Goal: Information Seeking & Learning: Get advice/opinions

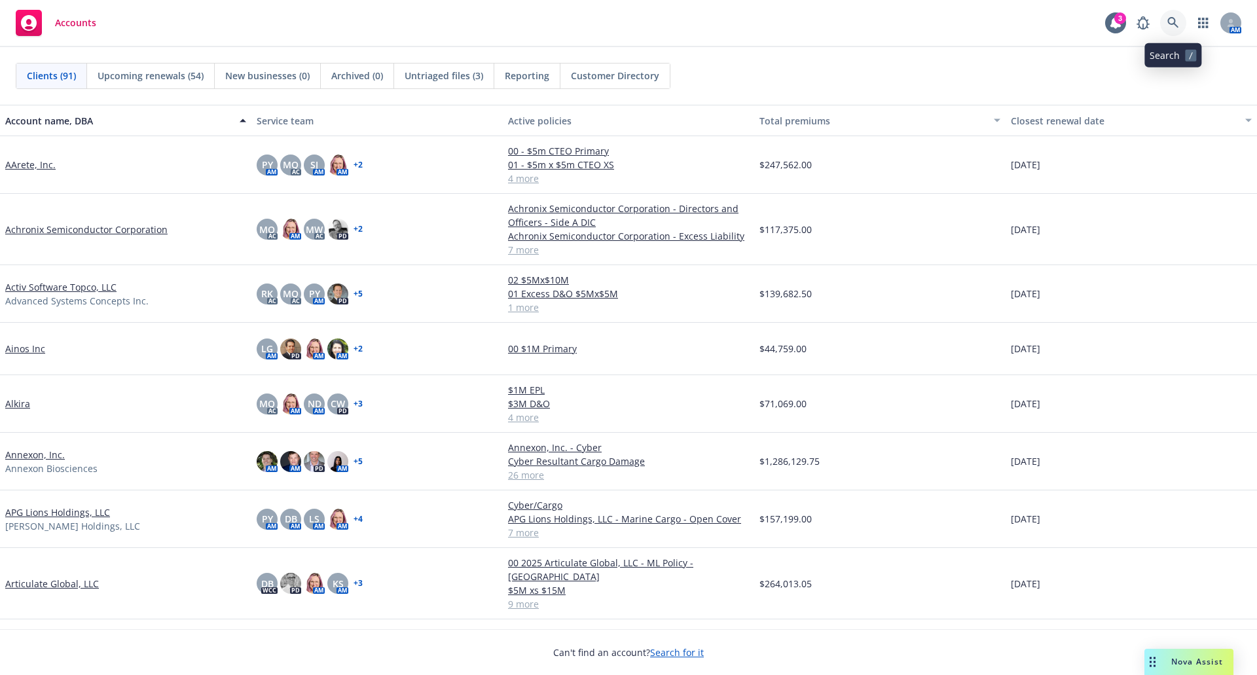
click at [1172, 26] on icon at bounding box center [1173, 23] width 12 height 12
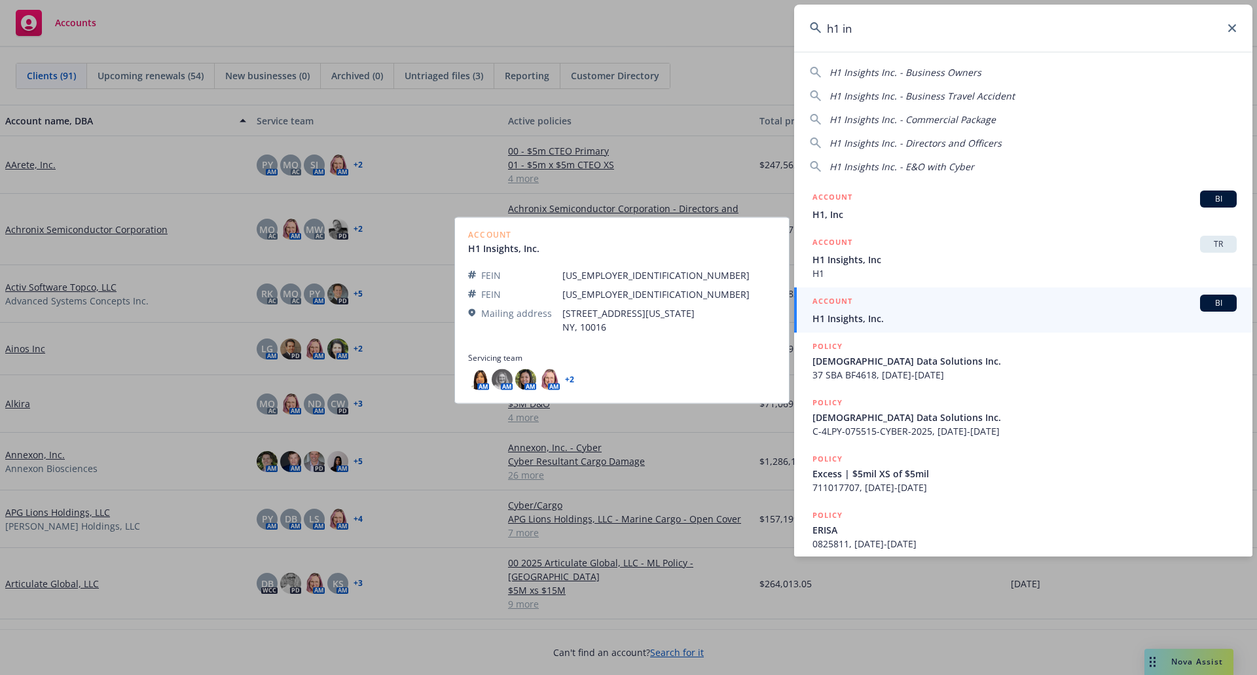
type input "h1 in"
click at [1072, 308] on div "ACCOUNT BI" at bounding box center [1024, 302] width 424 height 17
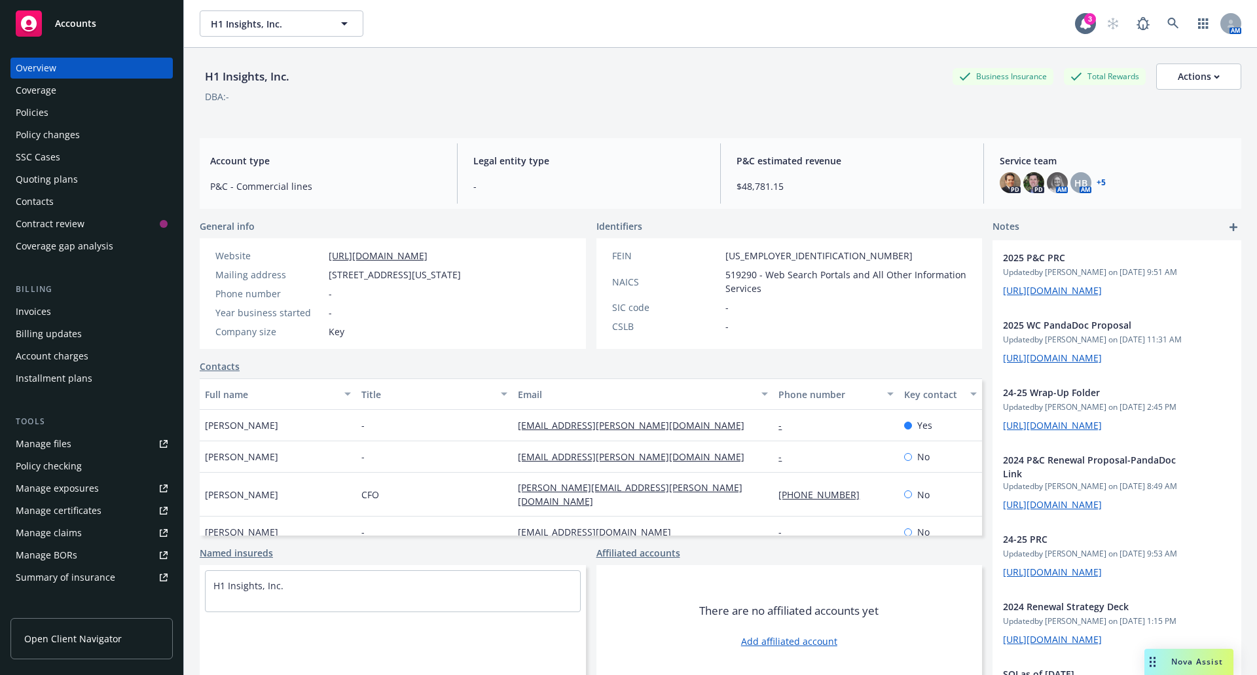
click at [36, 113] on div "Policies" at bounding box center [32, 112] width 33 height 21
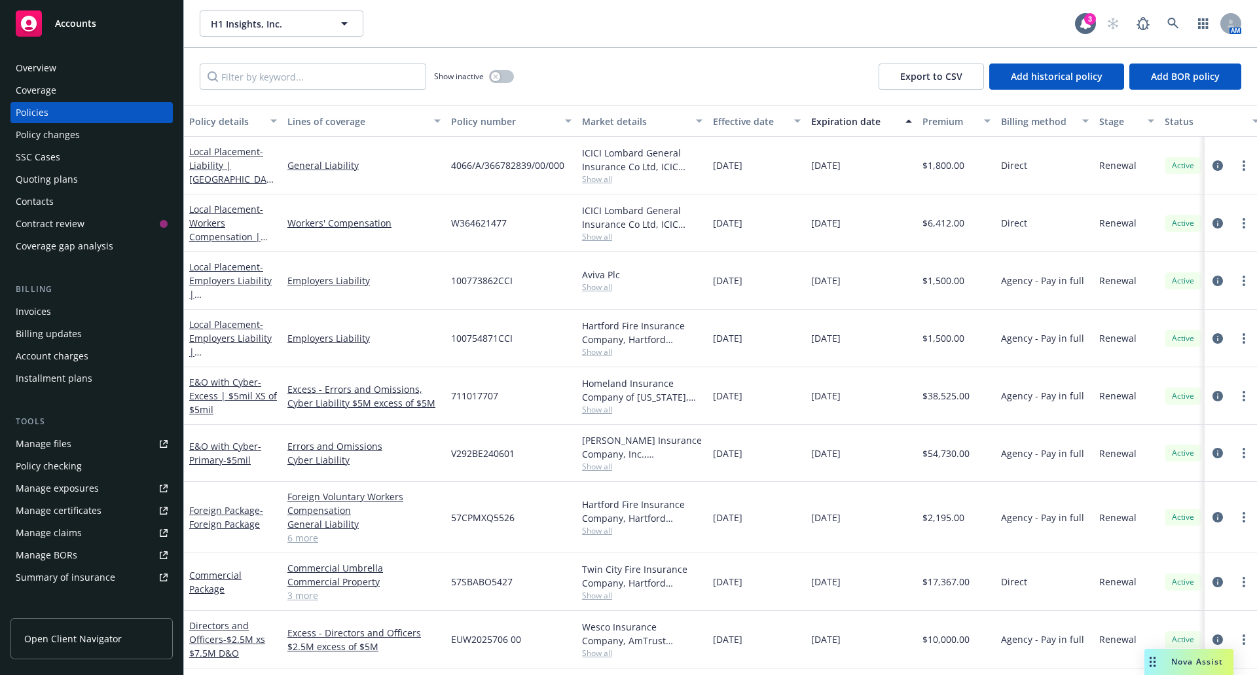
click at [39, 174] on div "Quoting plans" at bounding box center [47, 179] width 62 height 21
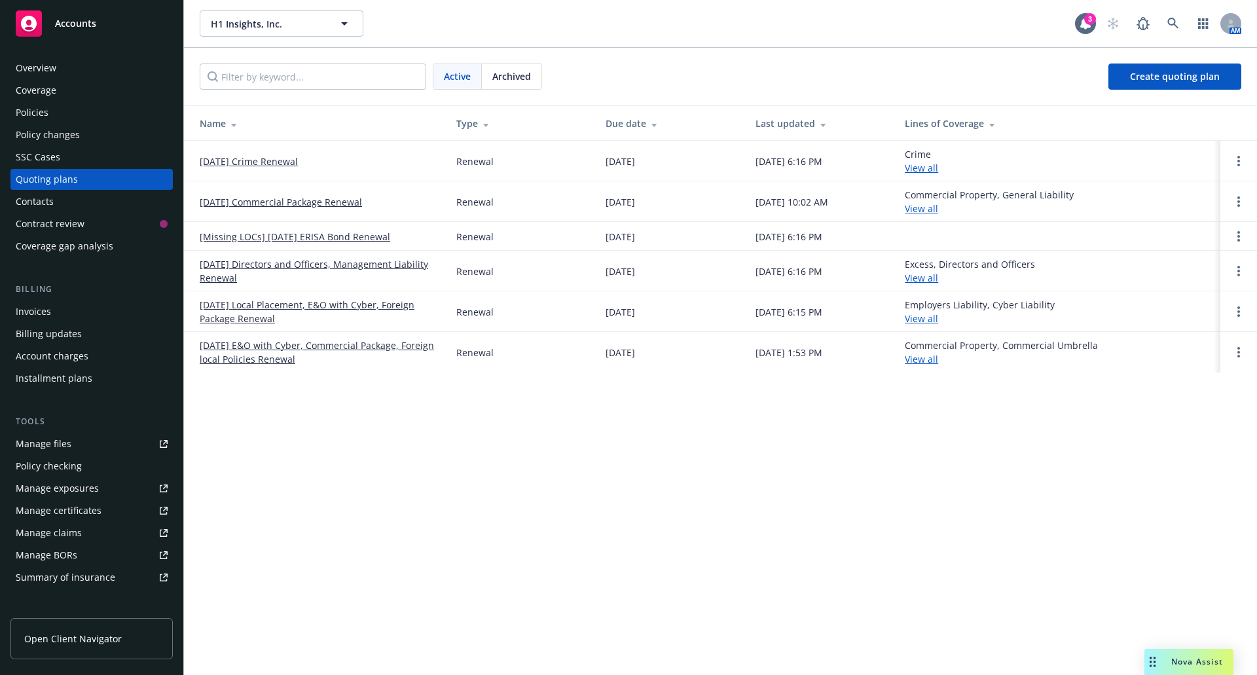
click at [531, 77] on span "Archived" at bounding box center [511, 76] width 39 height 14
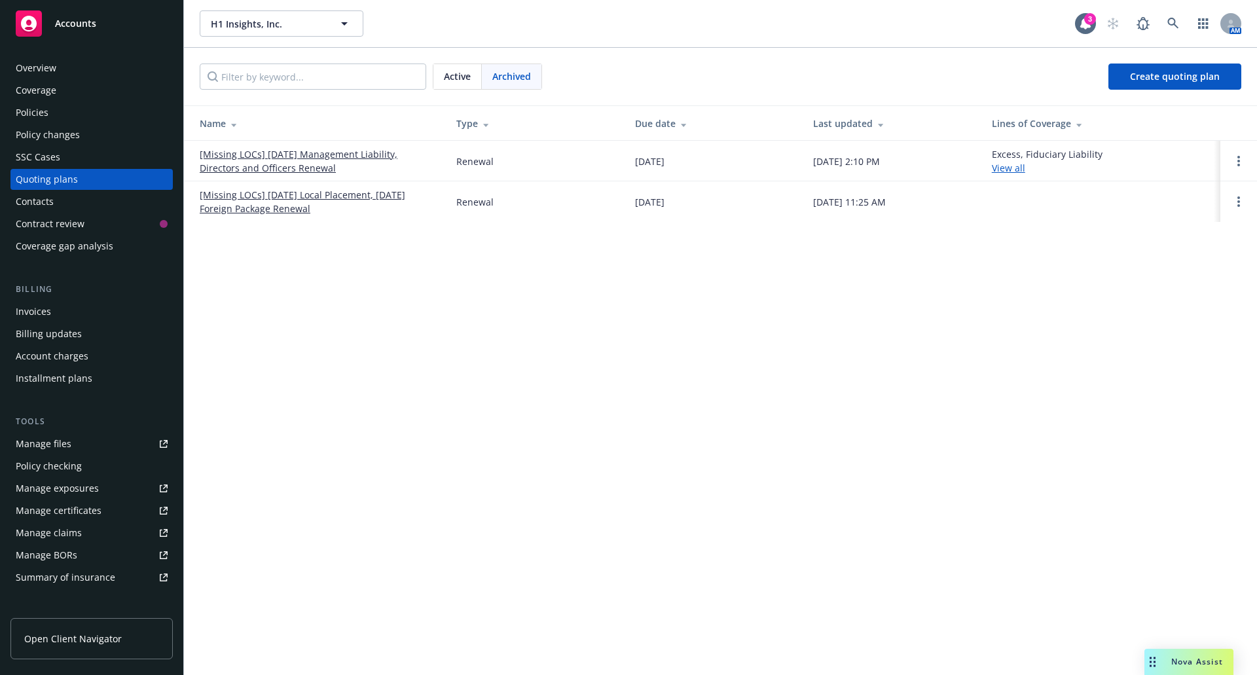
click at [309, 152] on link "[Missing LOCs] [DATE] Management Liability, Directors and Officers Renewal" at bounding box center [318, 160] width 236 height 27
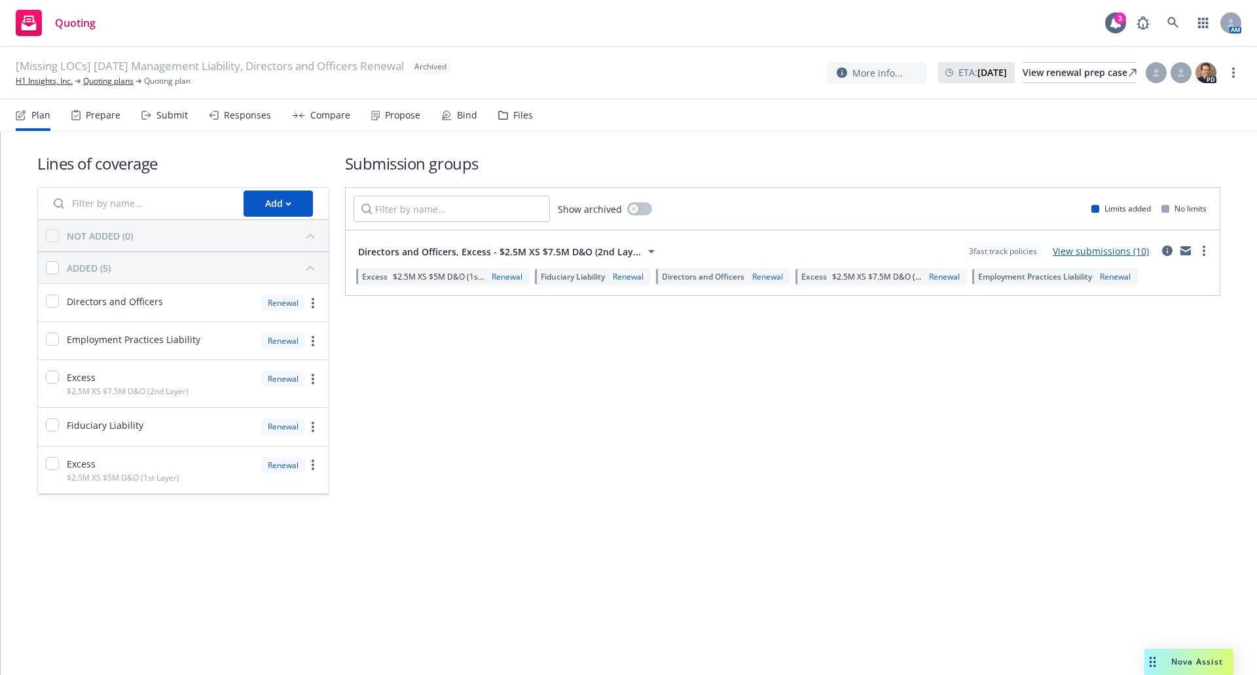
click at [526, 119] on div "Files" at bounding box center [523, 115] width 20 height 10
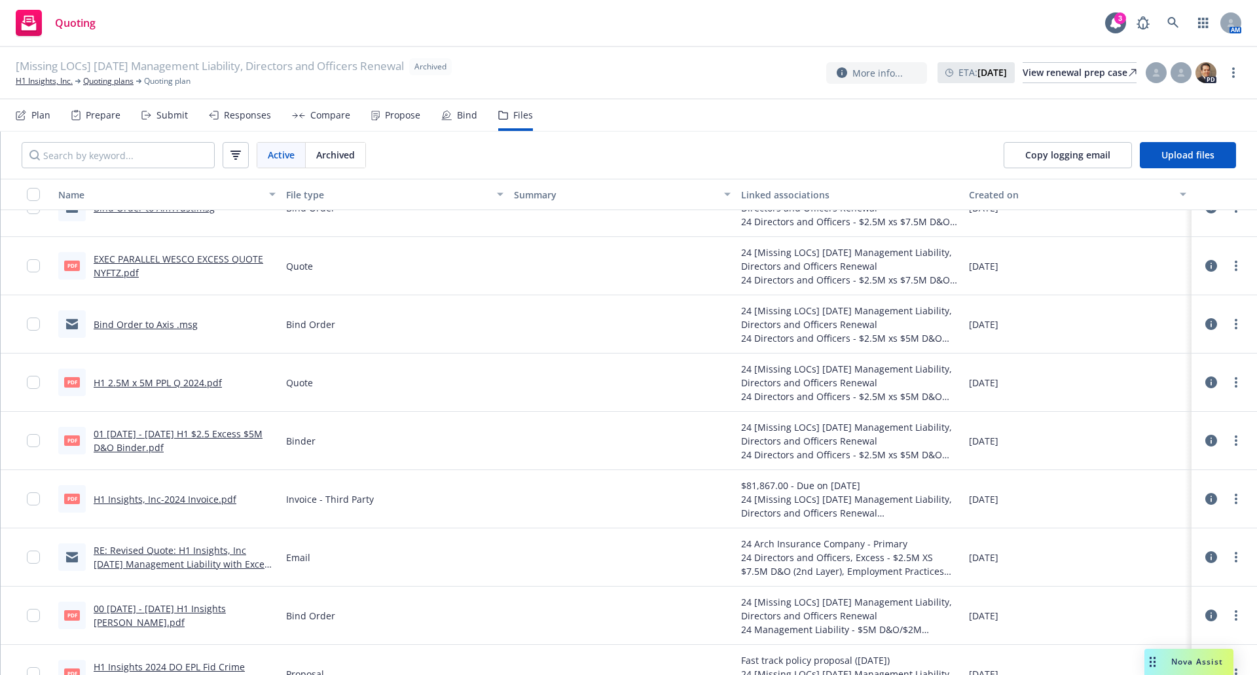
scroll to position [327, 0]
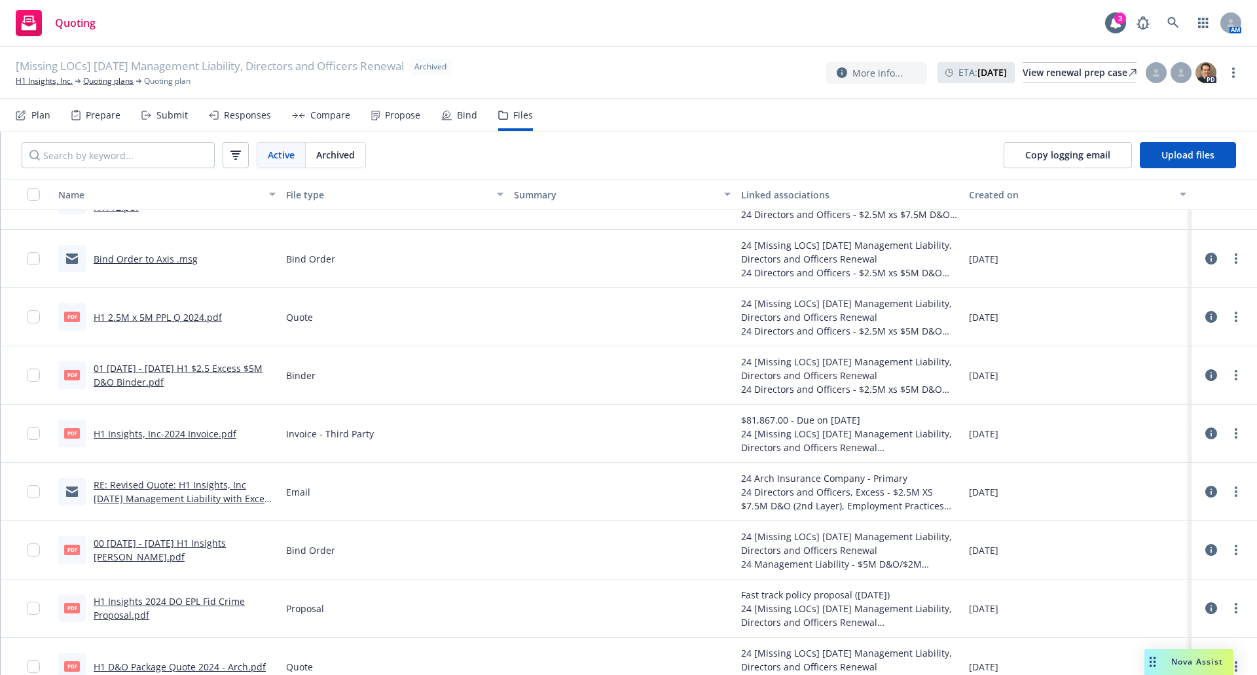
click at [201, 601] on link "H1 Insights 2024 DO EPL Fid Crime Proposal.pdf" at bounding box center [169, 608] width 151 height 26
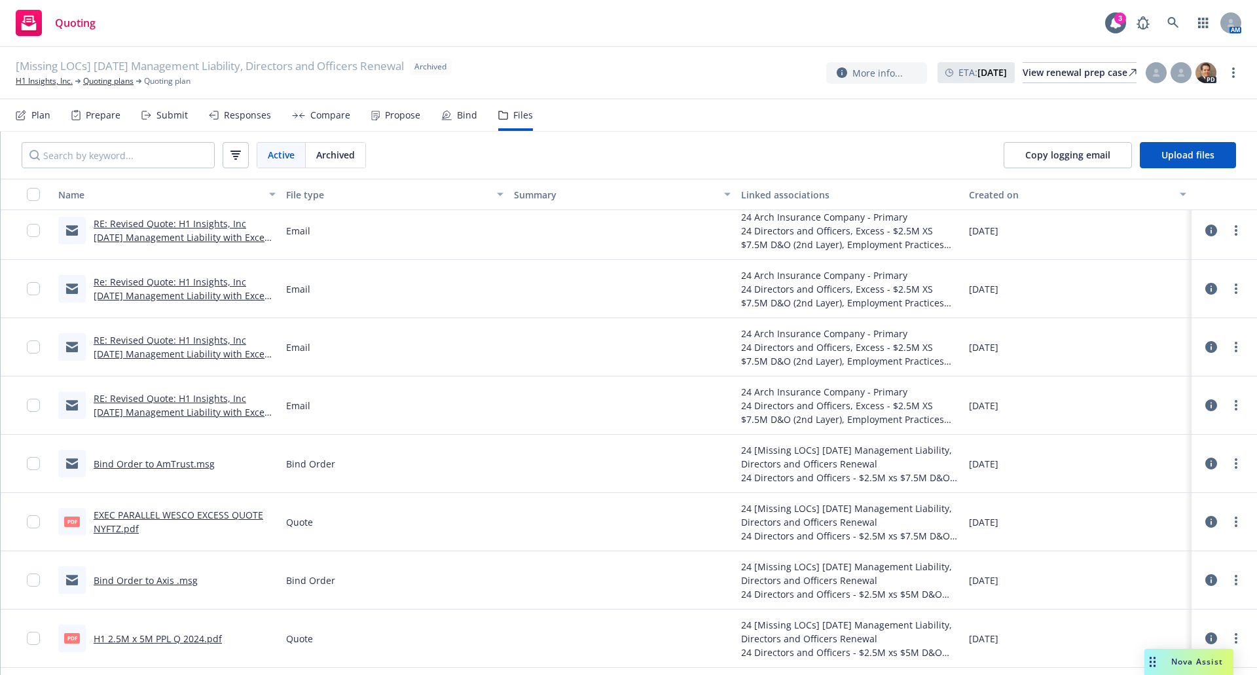
scroll to position [0, 0]
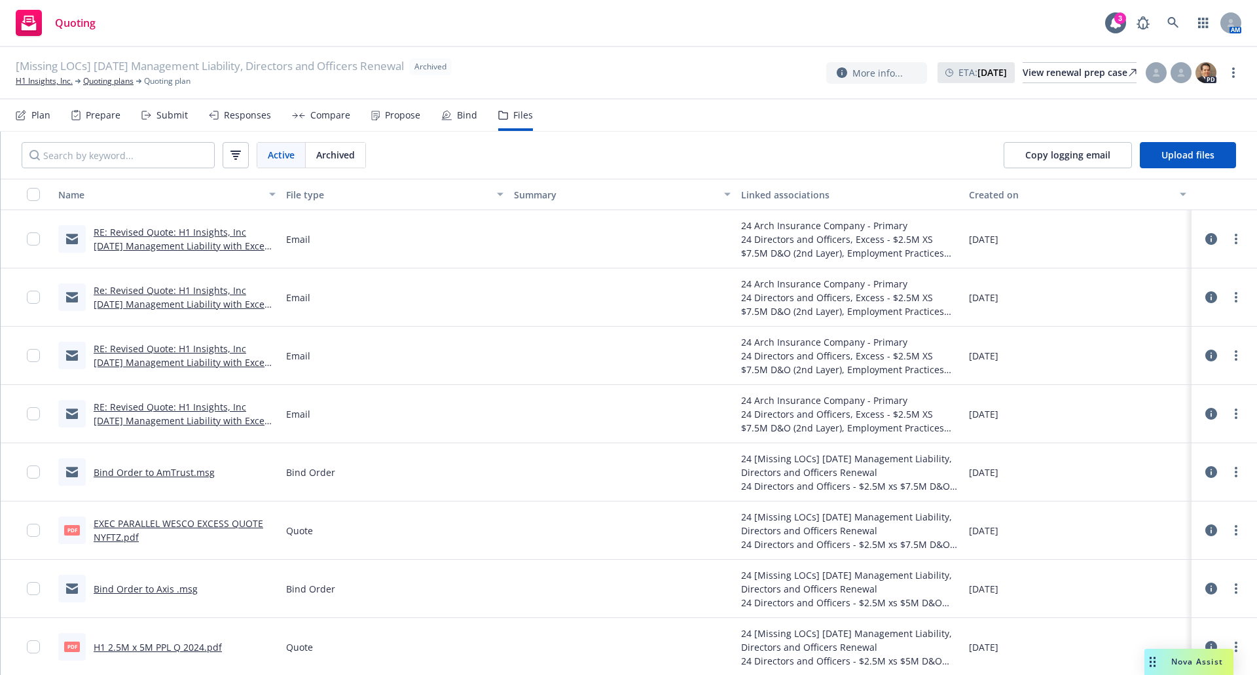
click at [178, 410] on link "RE: Revised Quote: H1 Insights, Inc [DATE] Management Liability with Excess D&O…" at bounding box center [184, 421] width 180 height 40
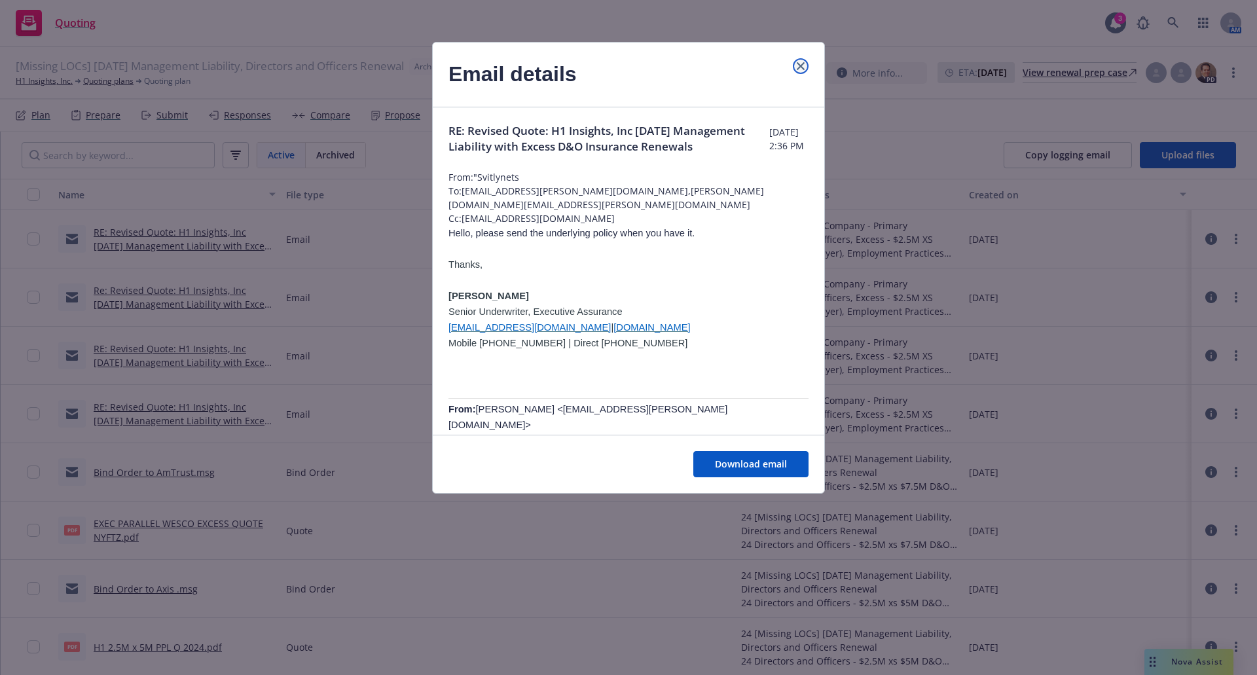
click at [798, 65] on icon "close" at bounding box center [800, 66] width 8 height 8
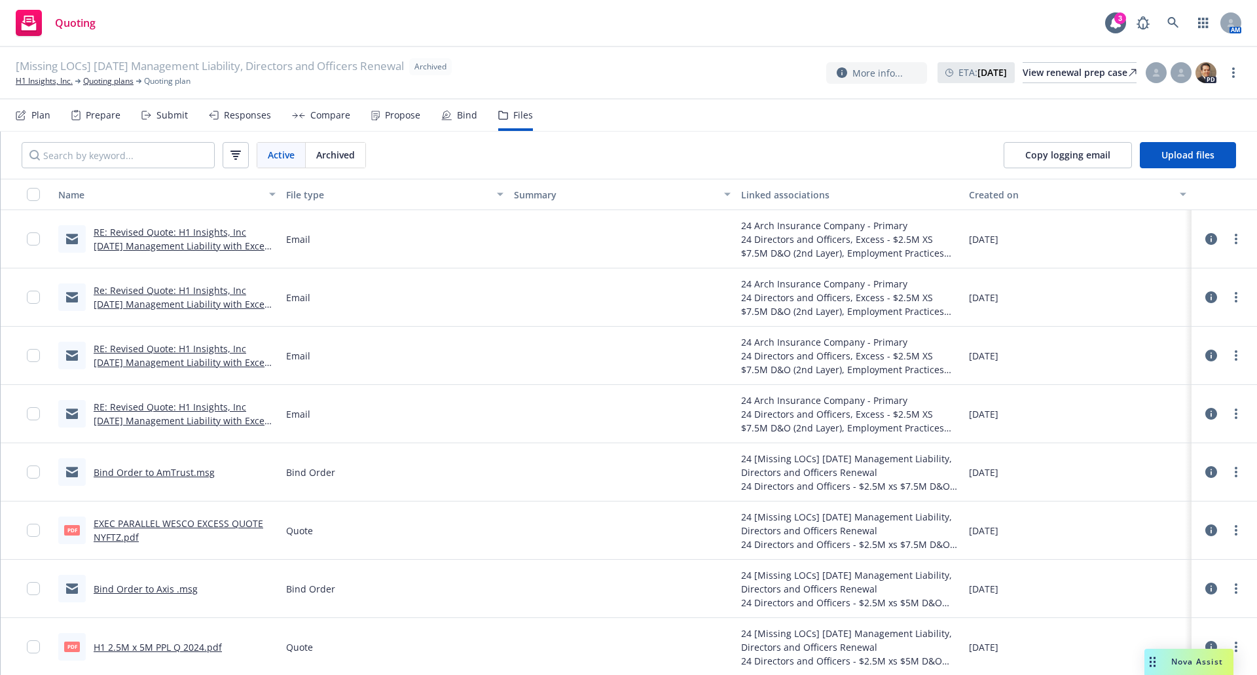
drag, startPoint x: 187, startPoint y: 345, endPoint x: 181, endPoint y: 354, distance: 10.9
click at [183, 350] on link "RE: Revised Quote: H1 Insights, Inc [DATE] Management Liability with Excess D&O…" at bounding box center [184, 362] width 180 height 40
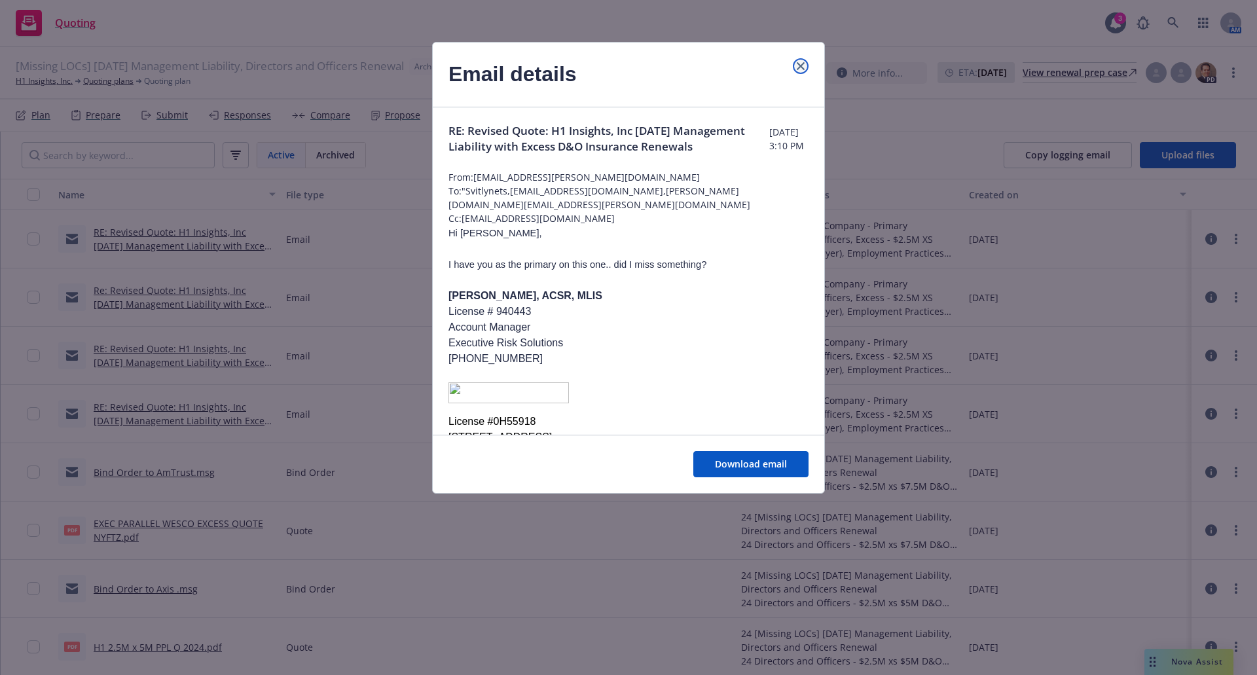
click at [800, 67] on icon "close" at bounding box center [800, 66] width 8 height 8
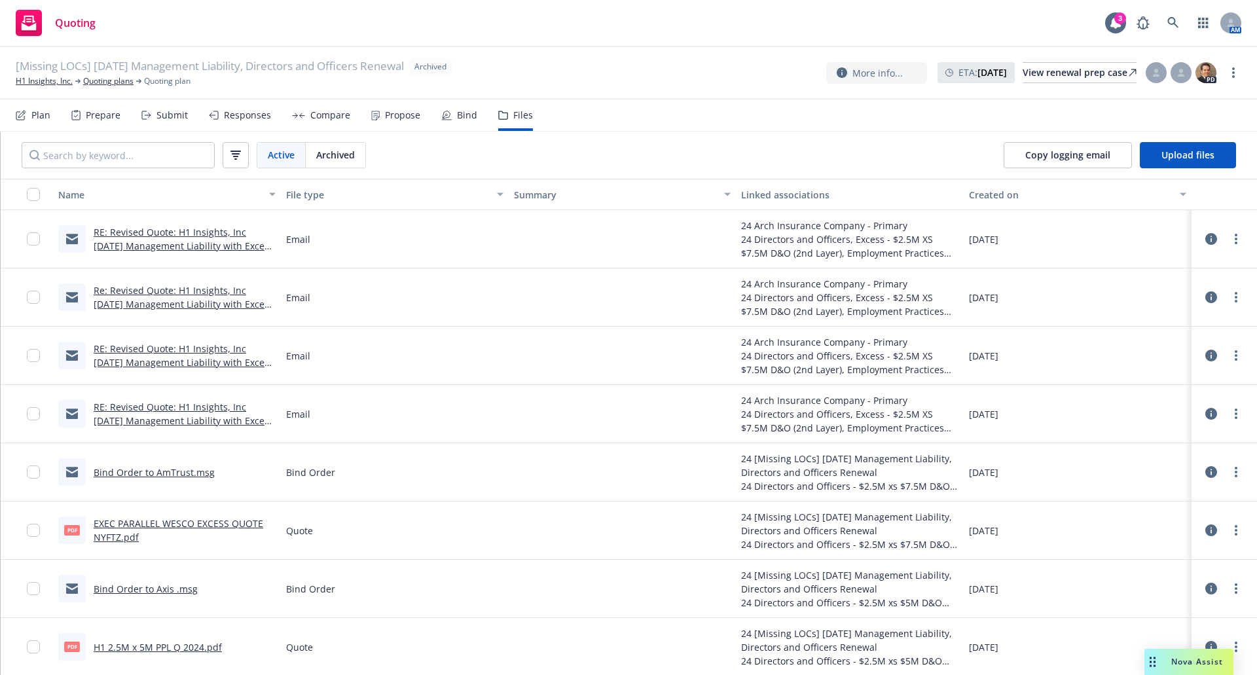
click at [156, 591] on link "Bind Order to Axis .msg" at bounding box center [146, 588] width 104 height 12
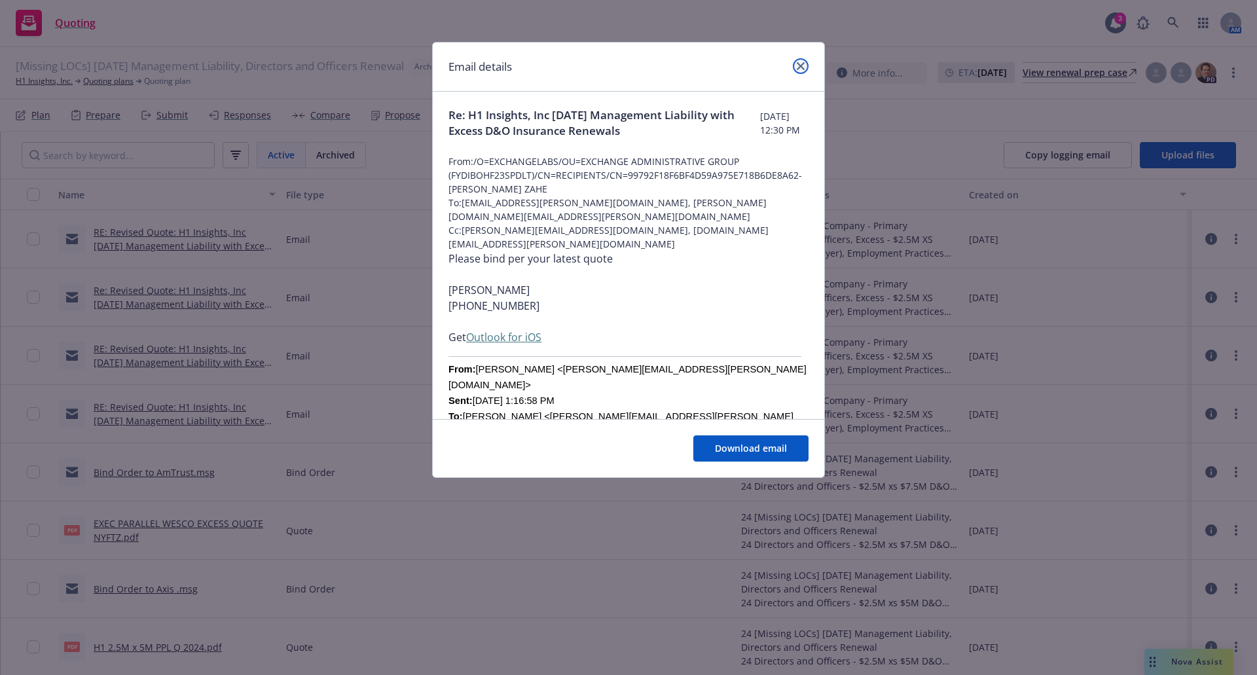
click at [800, 63] on icon "close" at bounding box center [800, 66] width 8 height 8
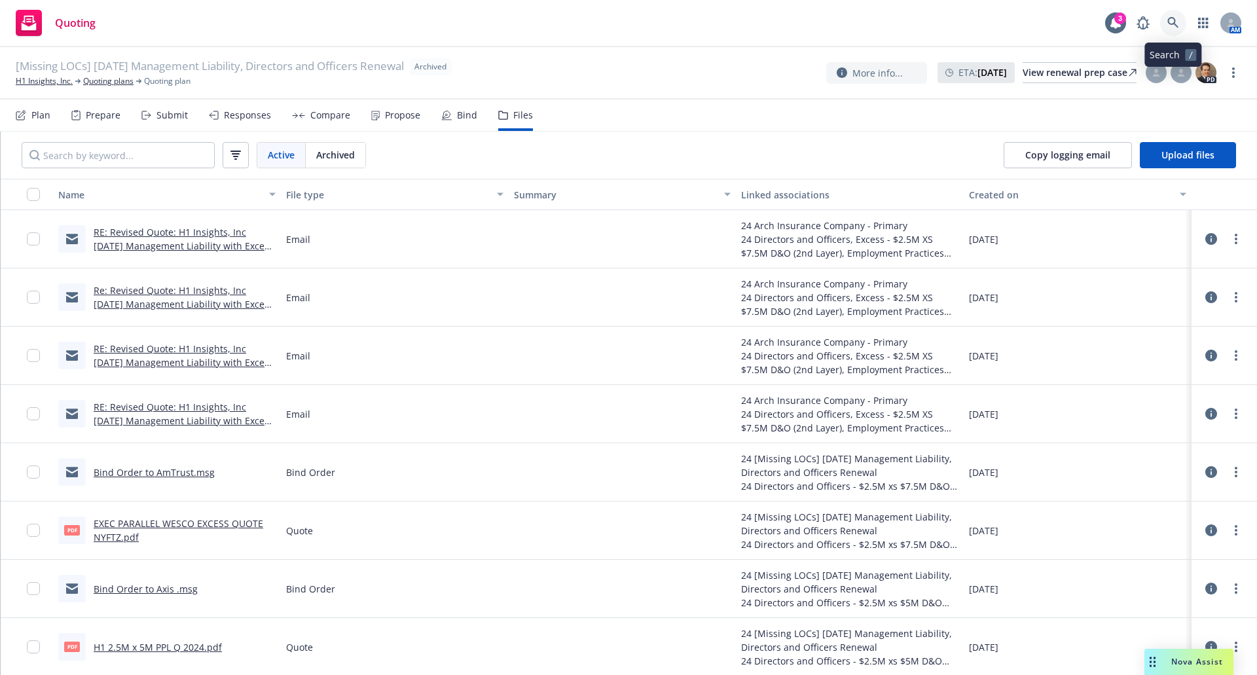
click at [1175, 28] on icon at bounding box center [1173, 23] width 12 height 12
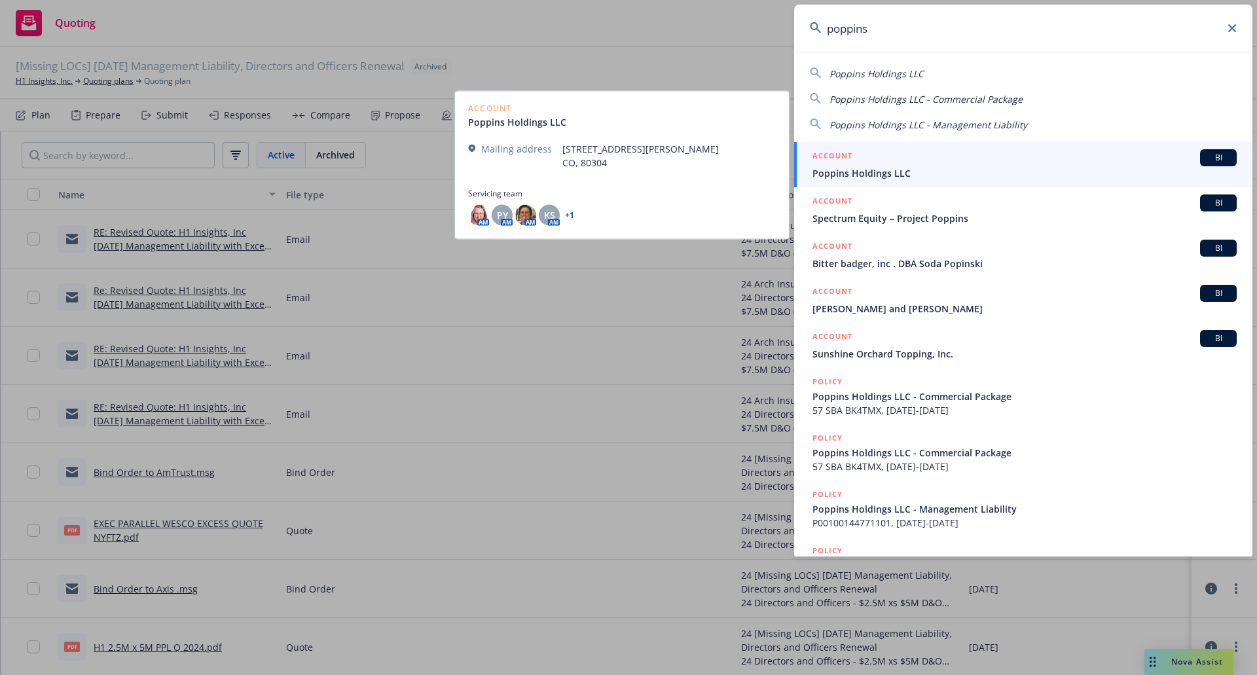
type input "poppins"
click at [1027, 175] on span "Poppins Holdings LLC" at bounding box center [1024, 173] width 424 height 14
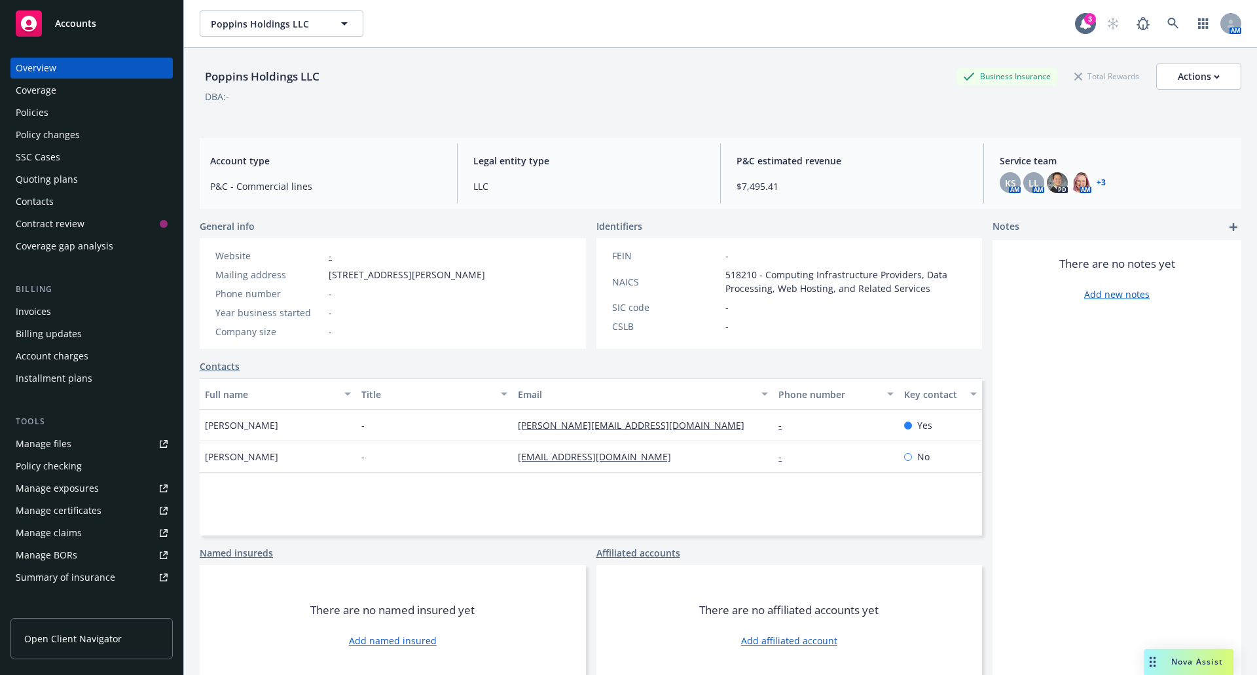
click at [58, 111] on div "Policies" at bounding box center [92, 112] width 152 height 21
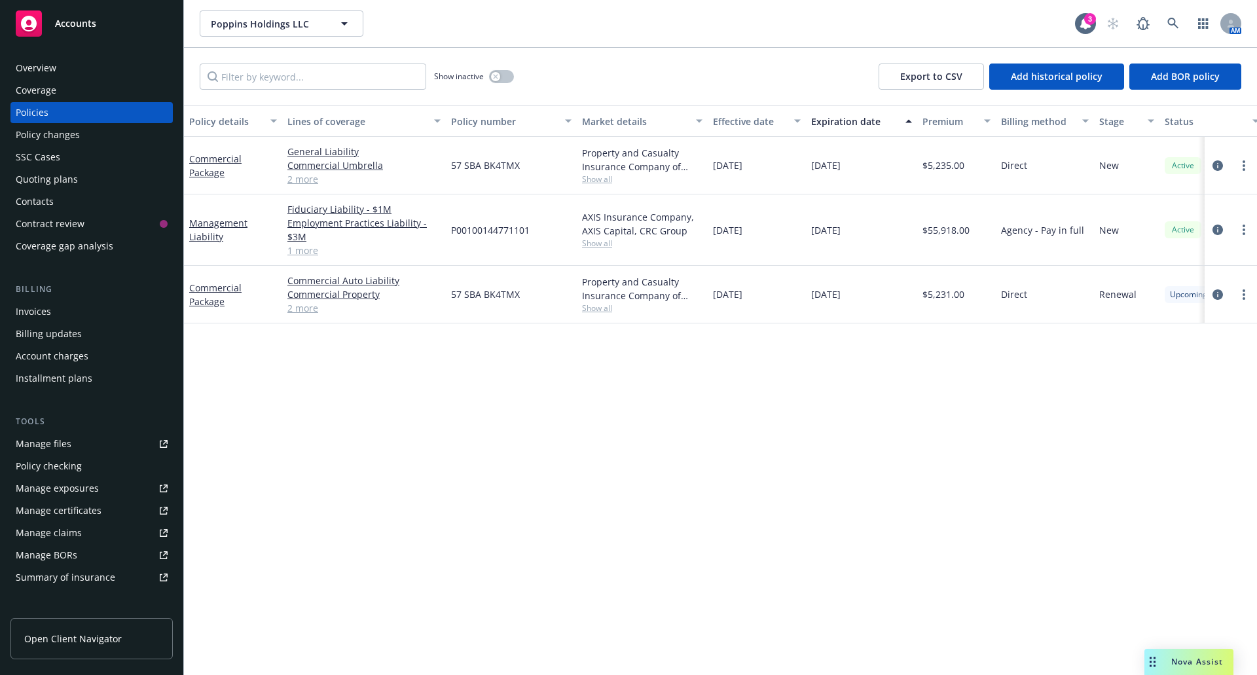
click at [257, 531] on div "Policy details Lines of coverage Policy number Market details Effective date Ex…" at bounding box center [720, 389] width 1073 height 569
click at [1175, 24] on icon at bounding box center [1173, 24] width 12 height 12
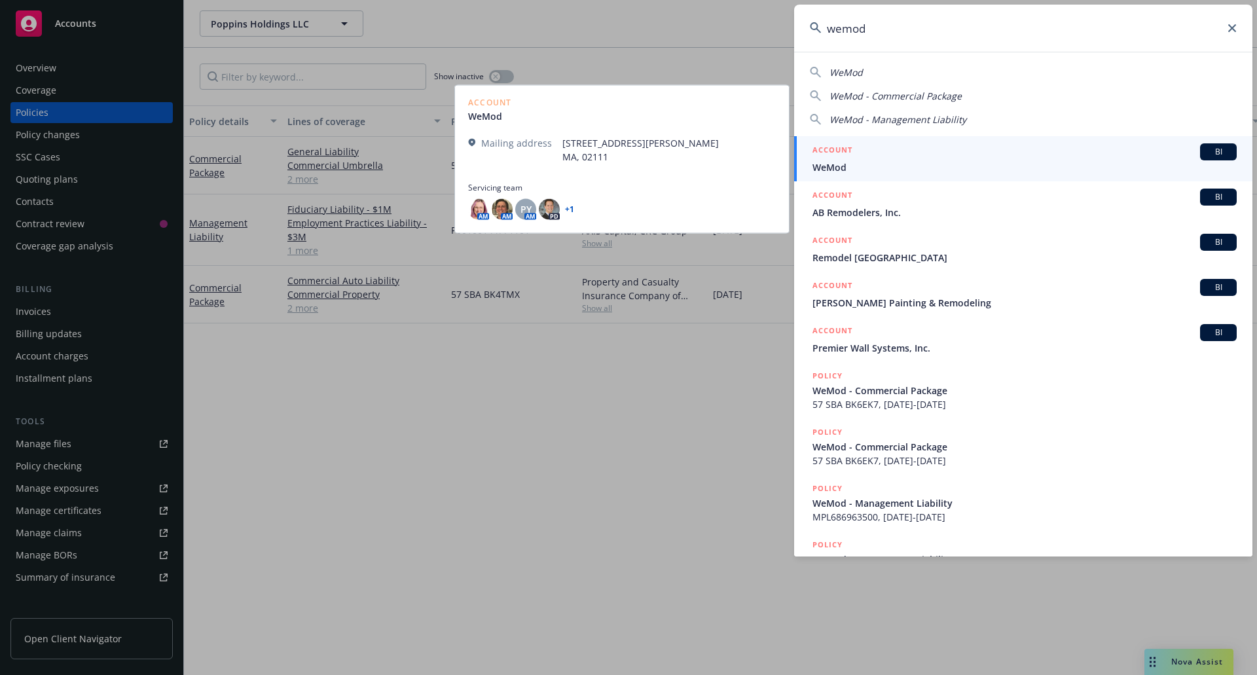
type input "wemod"
click at [1125, 169] on span "WeMod" at bounding box center [1024, 167] width 424 height 14
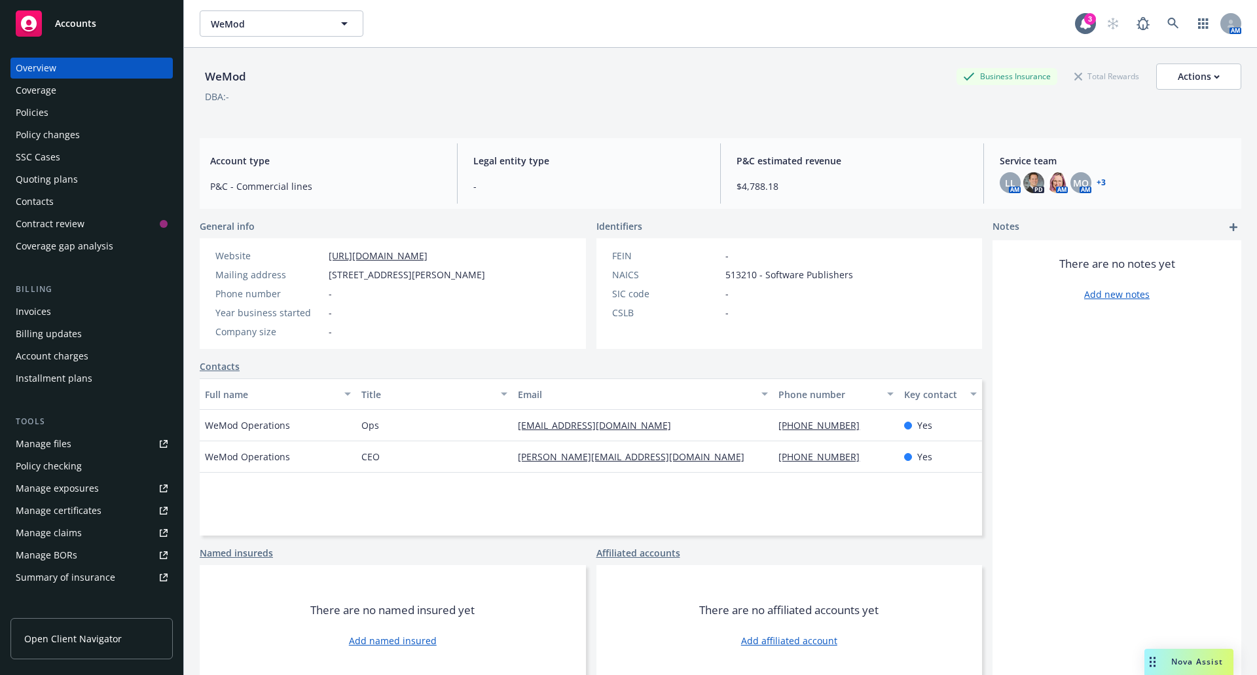
click at [1196, 657] on span "Nova Assist" at bounding box center [1197, 661] width 52 height 11
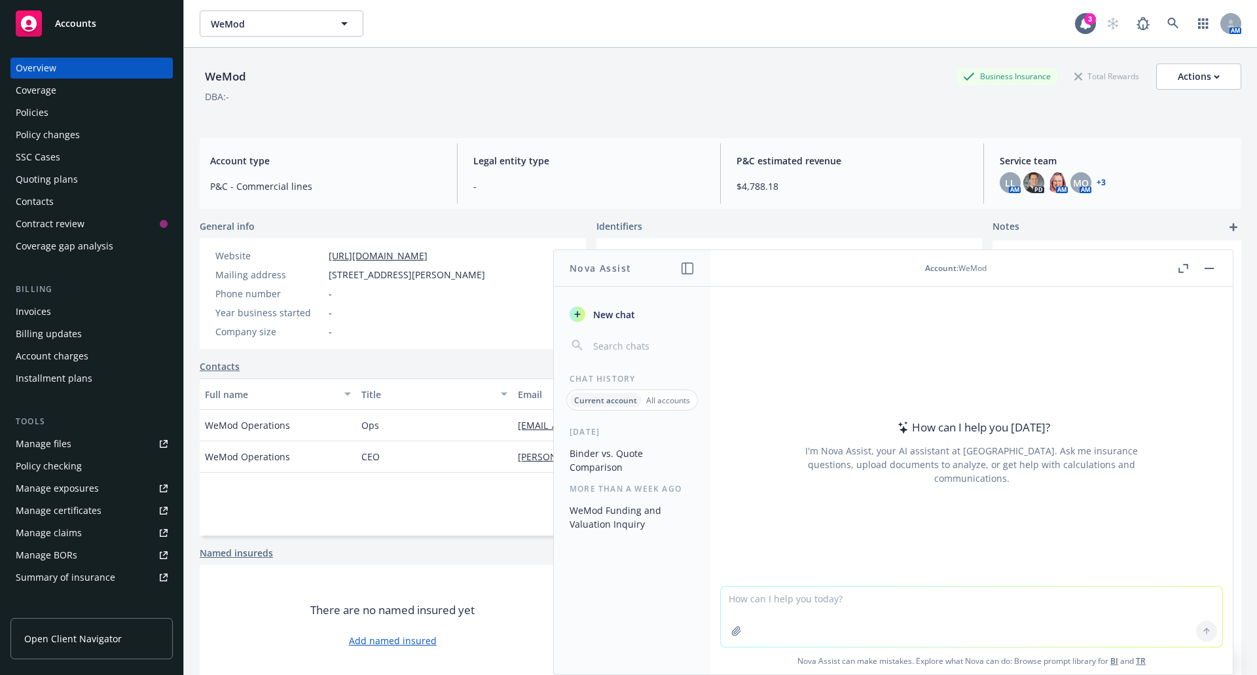
click at [852, 599] on textarea at bounding box center [971, 616] width 501 height 60
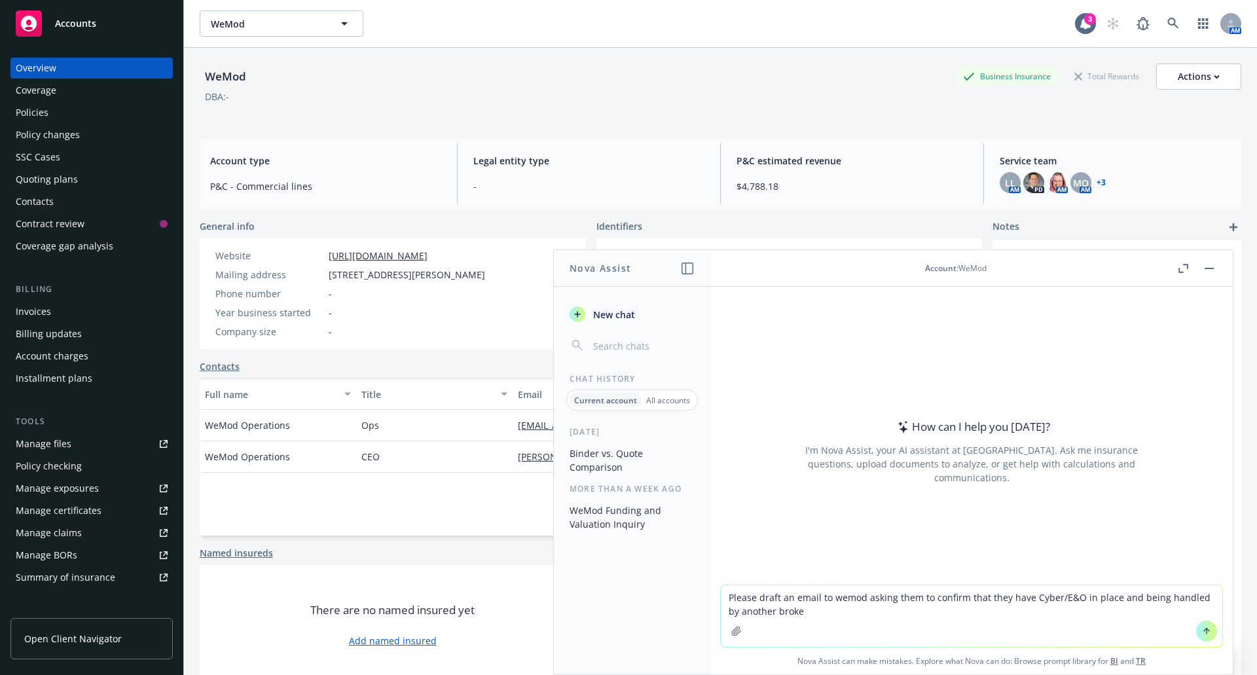
type textarea "Please draft an email to wemod asking them to confirm that they have Cyber/E&O …"
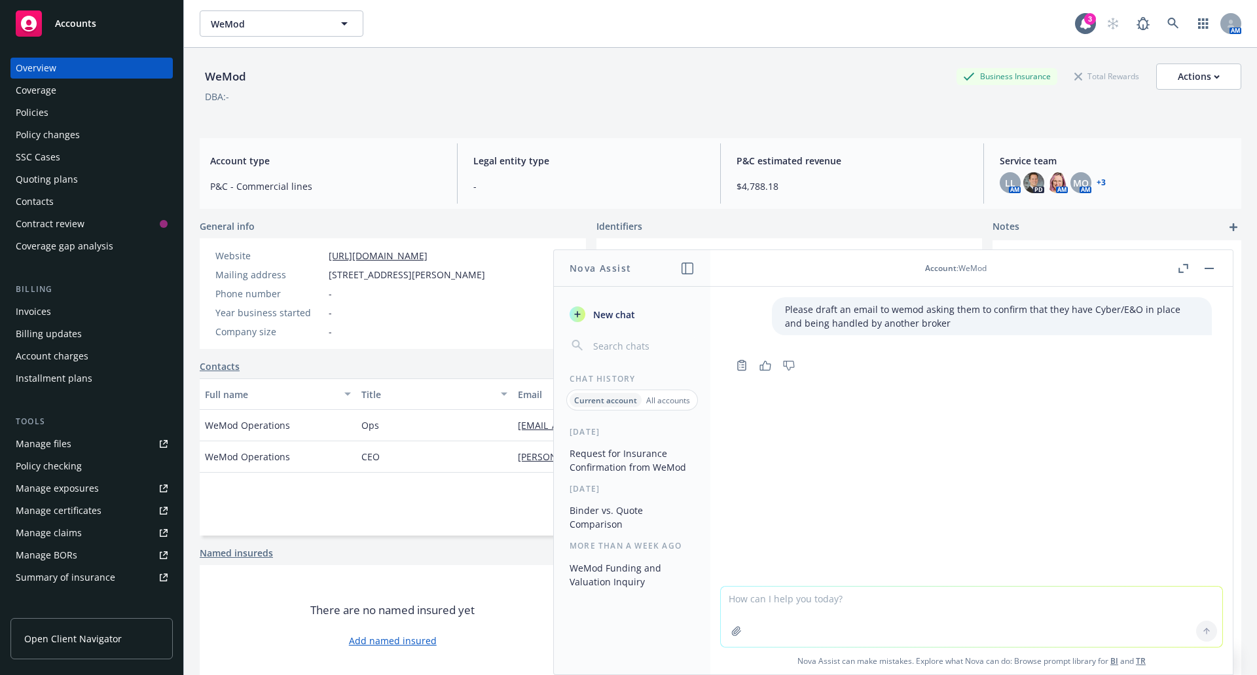
click at [47, 110] on div "Policies" at bounding box center [32, 112] width 33 height 21
